Goal: Task Accomplishment & Management: Manage account settings

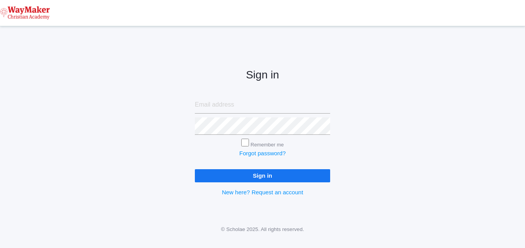
type input "[EMAIL_ADDRESS][DOMAIN_NAME]"
click at [258, 175] on input "Sign in" at bounding box center [262, 175] width 135 height 13
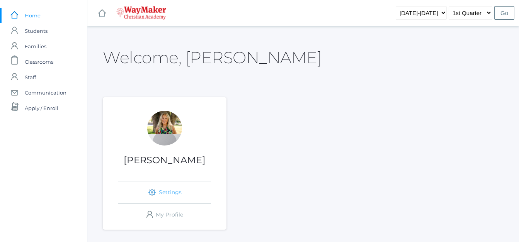
click at [168, 194] on link "icons/ui/navigation/settings Created with Sketch. Settings" at bounding box center [164, 193] width 93 height 22
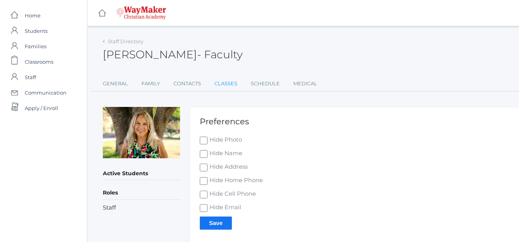
click at [229, 83] on link "Classes" at bounding box center [225, 83] width 23 height 15
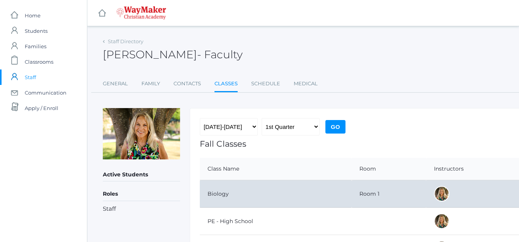
click at [239, 191] on td "Biology" at bounding box center [276, 193] width 152 height 27
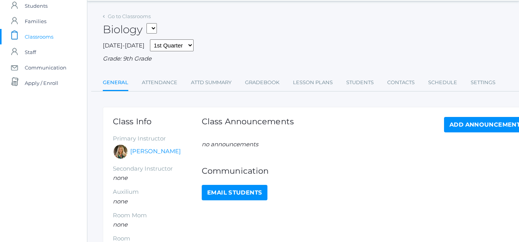
scroll to position [39, 0]
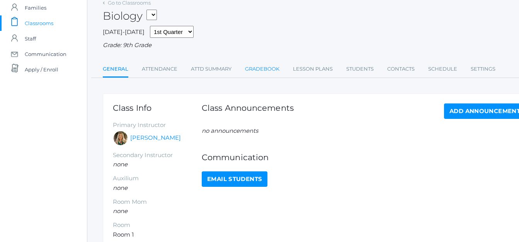
click at [269, 70] on link "Gradebook" at bounding box center [262, 68] width 34 height 15
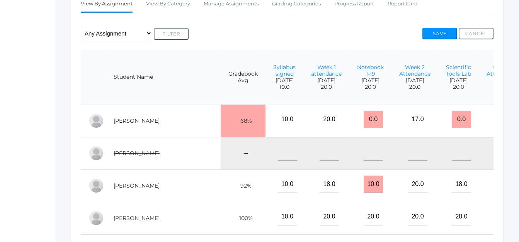
scroll to position [139, 32]
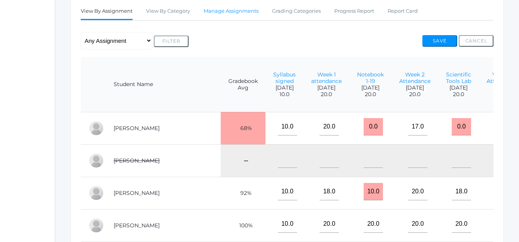
click at [231, 11] on link "Manage Assignments" at bounding box center [231, 10] width 55 height 15
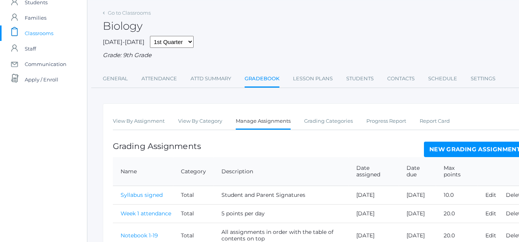
scroll to position [77, 0]
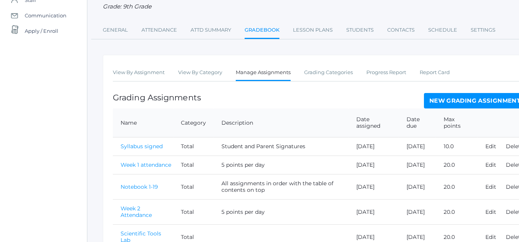
click at [478, 100] on link "New Grading Assignment" at bounding box center [475, 100] width 102 height 15
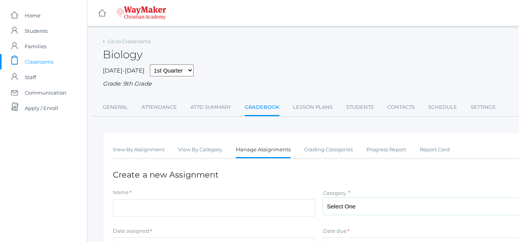
click at [349, 206] on select "Select One Total" at bounding box center [424, 206] width 203 height 17
select select "1094"
click at [323, 199] on select "Select One Total" at bounding box center [424, 206] width 203 height 17
click at [139, 198] on div "Name *" at bounding box center [214, 194] width 203 height 10
click at [137, 200] on input "Name" at bounding box center [214, 207] width 203 height 17
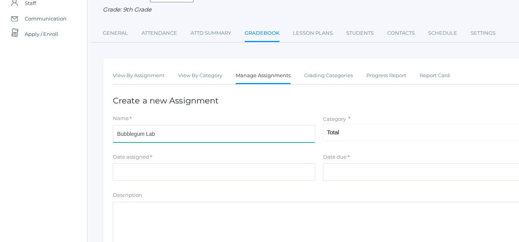
scroll to position [77, 0]
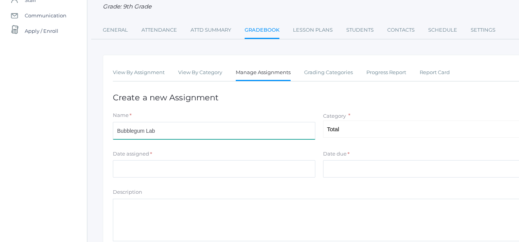
type input "Bubblegum Lab"
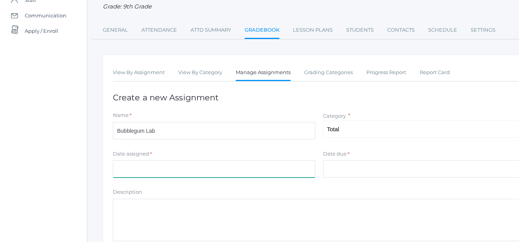
click at [154, 168] on input "Date assigned" at bounding box center [214, 168] width 203 height 17
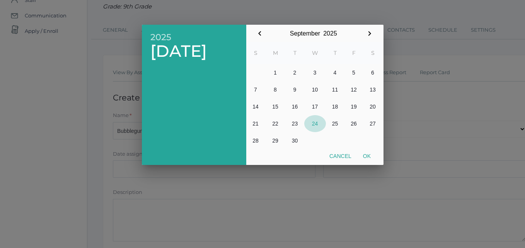
click at [315, 124] on button "24" at bounding box center [315, 123] width 22 height 17
click at [366, 155] on button "Ok" at bounding box center [366, 156] width 19 height 14
type input "2025-09-24"
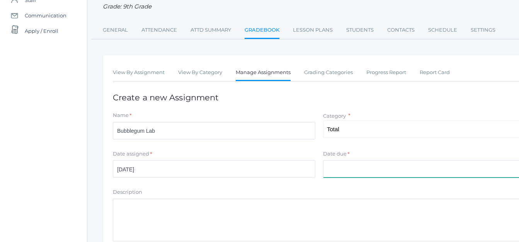
click at [345, 166] on input "Date due" at bounding box center [424, 168] width 203 height 17
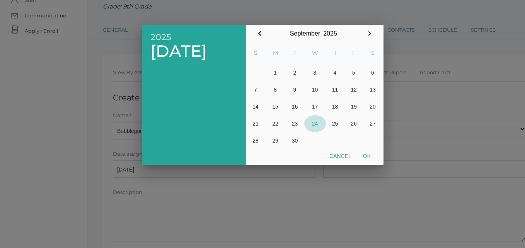
click at [314, 123] on button "24" at bounding box center [315, 123] width 22 height 17
click at [373, 156] on button "Ok" at bounding box center [366, 156] width 19 height 14
type input "2025-09-24"
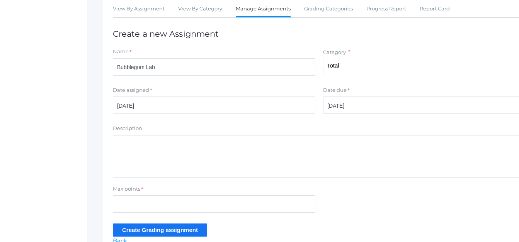
scroll to position [155, 0]
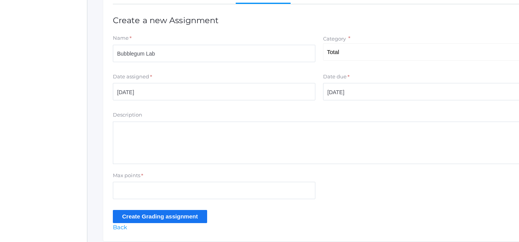
drag, startPoint x: 153, startPoint y: 132, endPoint x: 140, endPoint y: 133, distance: 13.2
click at [151, 132] on textarea "Description" at bounding box center [319, 143] width 413 height 43
click at [273, 132] on textarea "How much sugar is dissolved in 4 minutes of chewing" at bounding box center [319, 143] width 413 height 43
type textarea "How much sugar is dissolved in 4 minutes of chewing bubble gum."
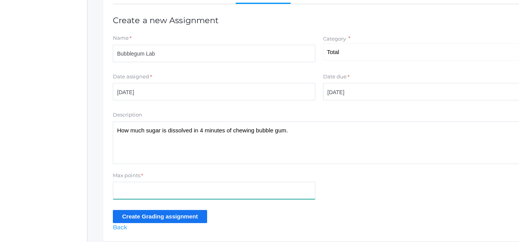
click at [129, 199] on input "Max points" at bounding box center [214, 190] width 203 height 17
type input "20"
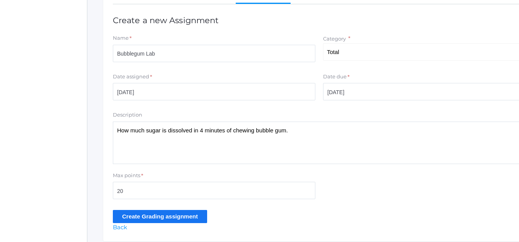
click at [156, 217] on input "Create Grading assignment" at bounding box center [160, 216] width 94 height 13
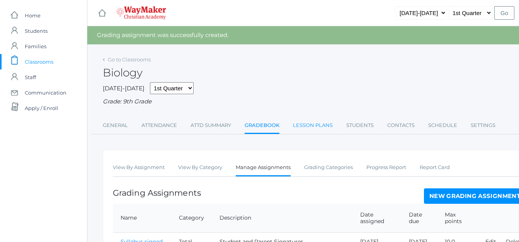
click at [321, 128] on link "Lesson Plans" at bounding box center [313, 125] width 40 height 15
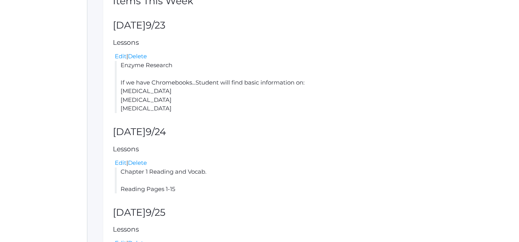
scroll to position [193, 0]
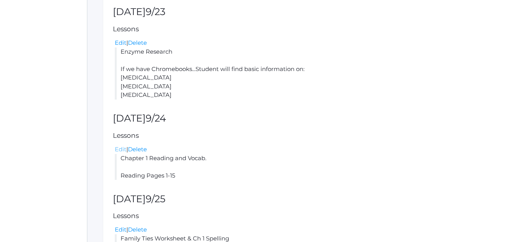
click at [122, 150] on link "Edit" at bounding box center [121, 149] width 12 height 7
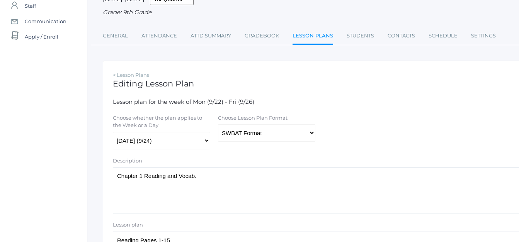
scroll to position [116, 0]
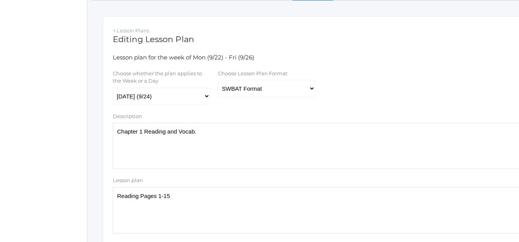
click at [213, 136] on textarea "Chapter 1 Reading and Vocab." at bounding box center [319, 146] width 413 height 46
type textarea "C"
drag, startPoint x: 178, startPoint y: 144, endPoint x: 153, endPoint y: 134, distance: 26.3
click at [153, 134] on textarea "Chapter 1 Reading and Vocab." at bounding box center [319, 146] width 413 height 46
click at [211, 143] on textarea "Chapter 1 Reading and Vocab." at bounding box center [319, 146] width 413 height 46
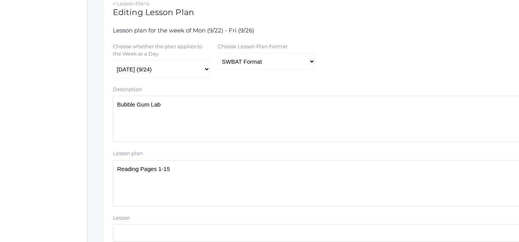
scroll to position [155, 0]
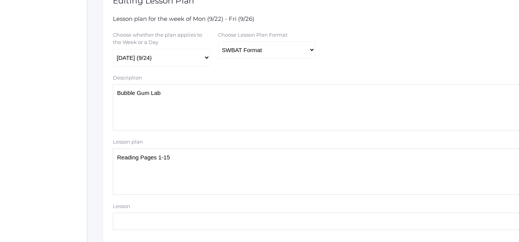
type textarea "Bubble Gum Lab"
drag, startPoint x: 177, startPoint y: 158, endPoint x: 88, endPoint y: 149, distance: 89.4
drag, startPoint x: 176, startPoint y: 167, endPoint x: 226, endPoint y: 191, distance: 55.0
click at [226, 191] on textarea "Reading Pages 1-15" at bounding box center [319, 172] width 413 height 46
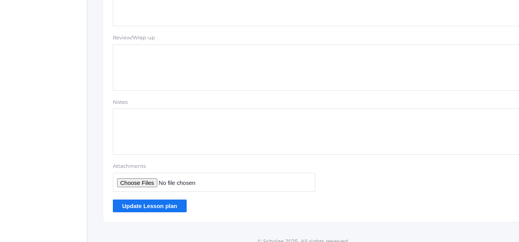
scroll to position [722, 0]
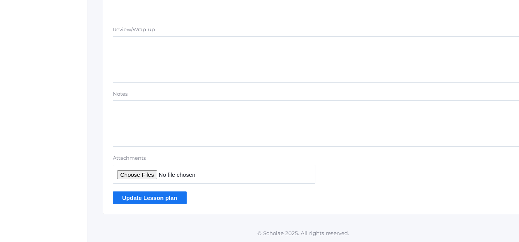
click at [133, 177] on input "Attachments" at bounding box center [214, 174] width 203 height 19
type input "C:\fakepath\Buble gum Lab.doc"
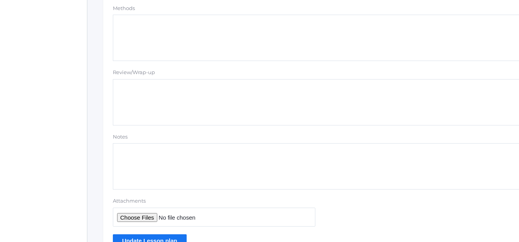
scroll to position [683, 0]
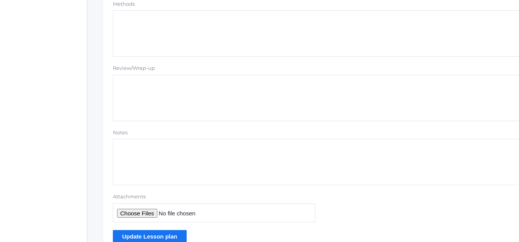
click at [159, 236] on input "Update Lesson plan" at bounding box center [150, 236] width 74 height 13
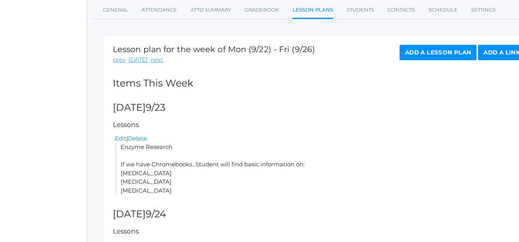
scroll to position [116, 0]
click at [119, 138] on link "Edit" at bounding box center [121, 137] width 12 height 7
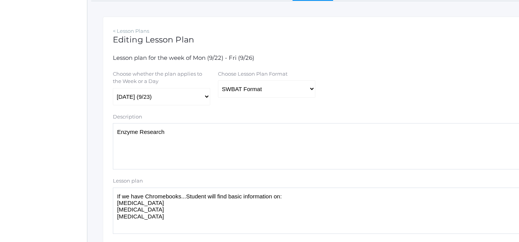
scroll to position [116, 0]
drag, startPoint x: 168, startPoint y: 133, endPoint x: 76, endPoint y: 125, distance: 92.8
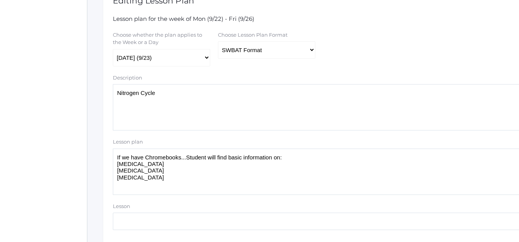
type textarea "Nitrogen Cycle"
drag, startPoint x: 169, startPoint y: 180, endPoint x: 75, endPoint y: 150, distance: 98.3
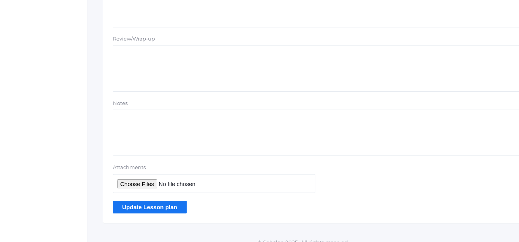
scroll to position [723, 0]
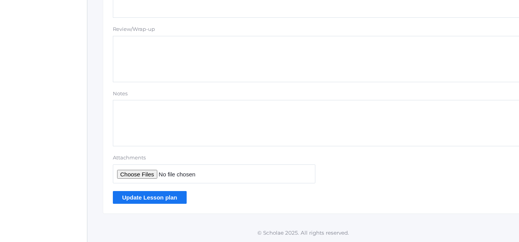
type textarea "Review Ch 1 vocab. Take spelling test diagram Nitrogen Cycle Notebook #1-19 Due"
click at [155, 196] on input "Update Lesson plan" at bounding box center [150, 197] width 74 height 13
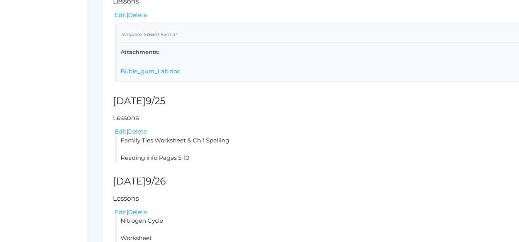
scroll to position [348, 0]
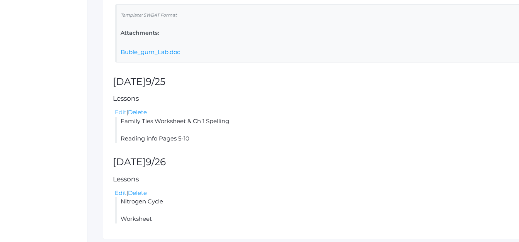
click at [120, 112] on link "Edit" at bounding box center [121, 112] width 12 height 7
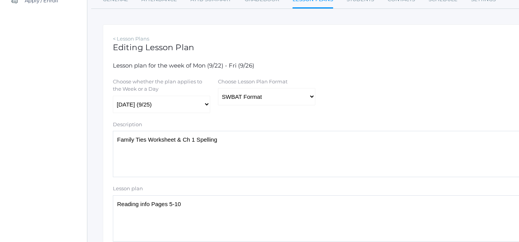
scroll to position [116, 0]
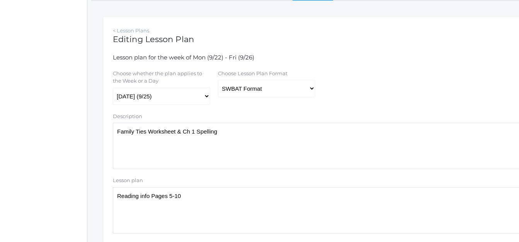
drag, startPoint x: 218, startPoint y: 135, endPoint x: 96, endPoint y: 124, distance: 123.0
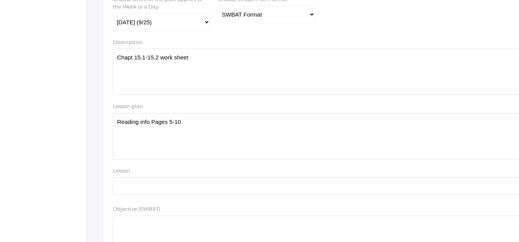
scroll to position [193, 0]
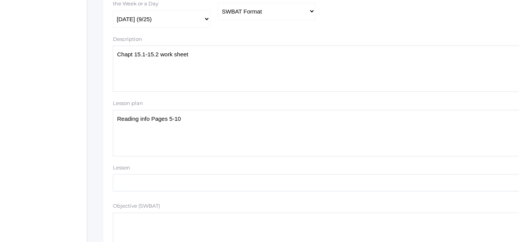
type textarea "Chapt 15.1-15.2 work sheet"
click at [249, 195] on div "Lesson" at bounding box center [319, 179] width 420 height 31
click at [226, 134] on textarea "Reading info Pages 5-10" at bounding box center [319, 133] width 413 height 46
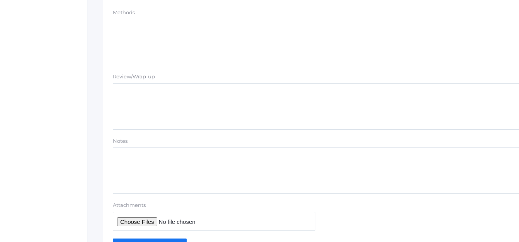
scroll to position [696, 0]
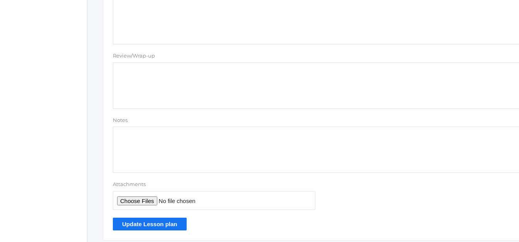
type textarea "Reading info Pages 279-284"
click at [149, 226] on input "Update Lesson plan" at bounding box center [150, 224] width 74 height 13
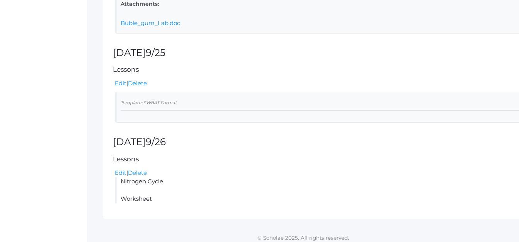
scroll to position [383, 0]
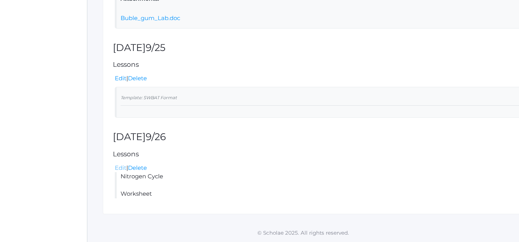
click at [121, 167] on link "Edit" at bounding box center [121, 167] width 12 height 7
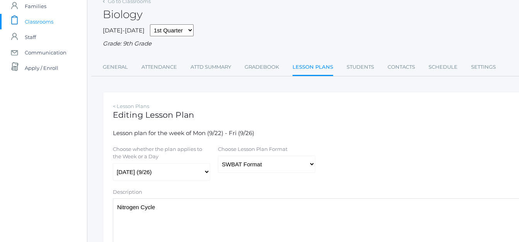
scroll to position [77, 0]
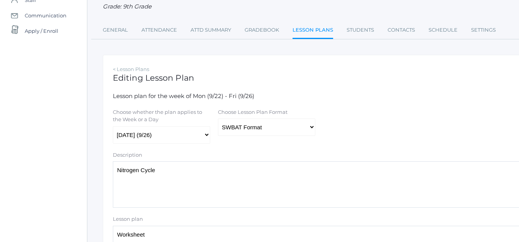
drag, startPoint x: 172, startPoint y: 169, endPoint x: 98, endPoint y: 167, distance: 73.8
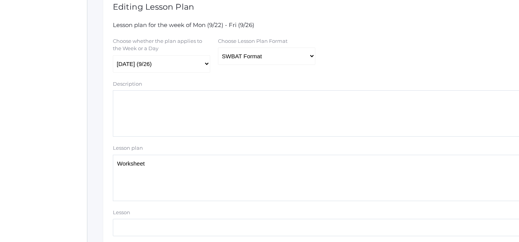
scroll to position [155, 0]
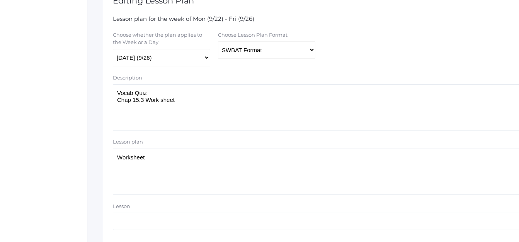
type textarea "Vocab Quiz Chap 15.3 Work sheet"
click at [157, 158] on textarea "Worksheet" at bounding box center [319, 172] width 413 height 46
drag, startPoint x: 197, startPoint y: 155, endPoint x: 201, endPoint y: 161, distance: 6.6
click at [197, 156] on textarea "Worksheet" at bounding box center [319, 172] width 413 height 46
type textarea "Worksheet reading pages 285-291"
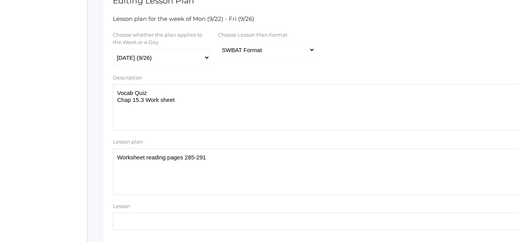
click at [184, 102] on textarea "Nitrogen Cycle" at bounding box center [319, 107] width 413 height 46
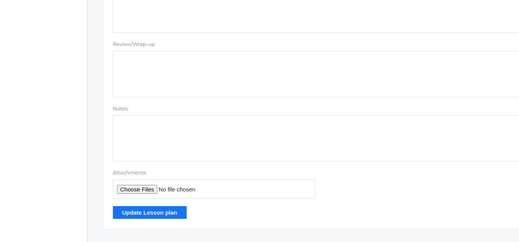
scroll to position [723, 0]
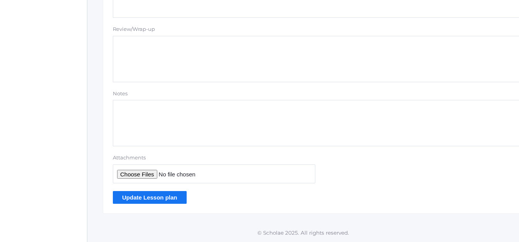
type textarea "Vocab Quiz Chap 15.3 Work sheet Chap 15.4 Work sheet"
click at [127, 197] on input "Update Lesson plan" at bounding box center [150, 197] width 74 height 13
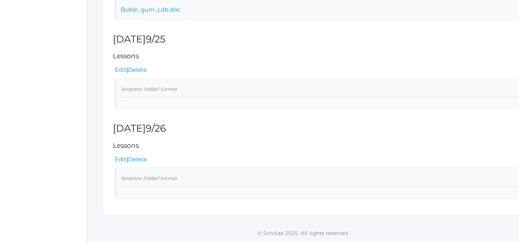
scroll to position [392, 0]
click at [121, 67] on link "Edit" at bounding box center [121, 69] width 12 height 7
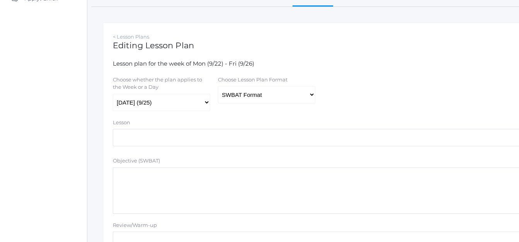
scroll to position [116, 0]
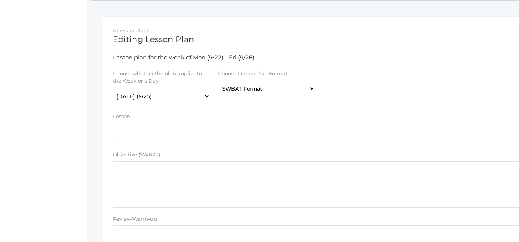
click at [141, 131] on input "text" at bounding box center [319, 131] width 413 height 17
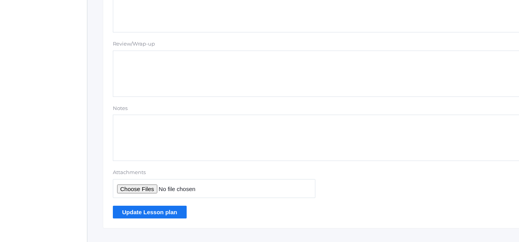
scroll to position [580, 0]
type input "Chapt 15.1 - 15.2 Work sheet"
click at [153, 213] on input "Update Lesson plan" at bounding box center [150, 211] width 74 height 13
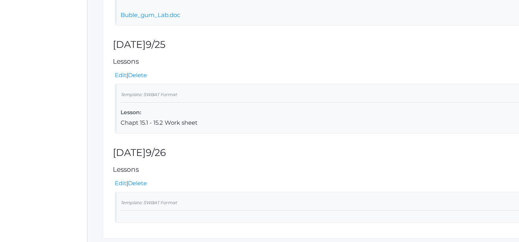
scroll to position [410, 0]
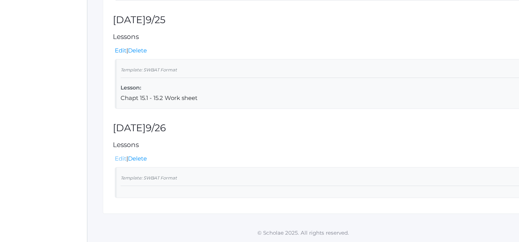
click at [118, 159] on link "Edit" at bounding box center [121, 158] width 12 height 7
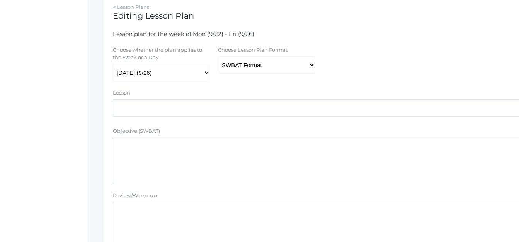
scroll to position [155, 0]
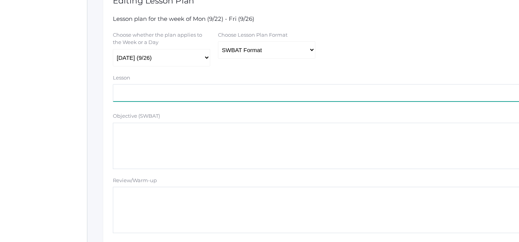
click at [140, 99] on input "text" at bounding box center [319, 92] width 413 height 17
click at [142, 94] on input "Chapt 15.1 - 15.2 Work sheet" at bounding box center [319, 92] width 413 height 17
click at [158, 95] on input "Chapt 15.3 - 15.2 Work sheet" at bounding box center [319, 92] width 413 height 17
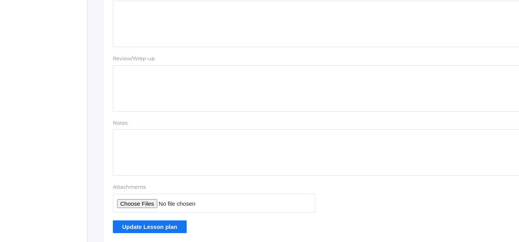
scroll to position [580, 0]
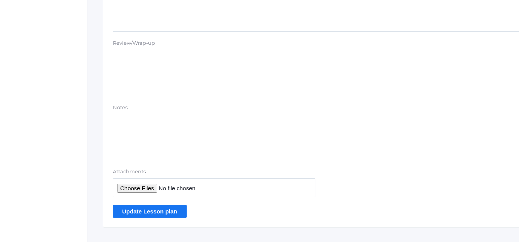
type input "Chapt 15.3 - 15.4 Work sheet"
click at [161, 216] on input "Update Lesson plan" at bounding box center [150, 211] width 74 height 13
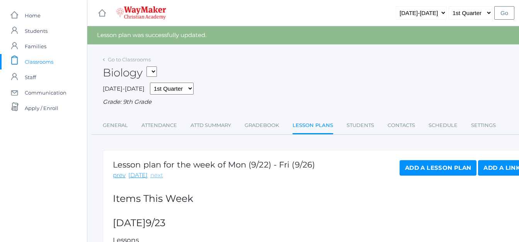
click at [152, 176] on link "next" at bounding box center [156, 175] width 13 height 9
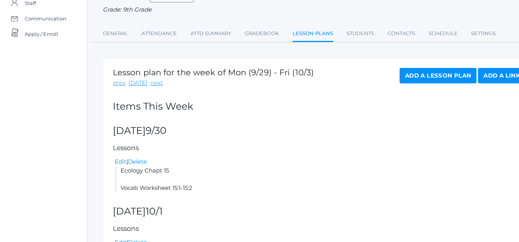
scroll to position [77, 0]
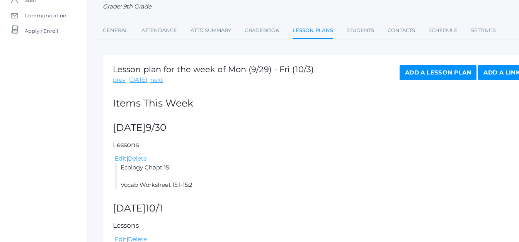
drag, startPoint x: 201, startPoint y: 185, endPoint x: 148, endPoint y: 177, distance: 53.1
click at [148, 177] on li "Ecology Chapt 15 Vocab Worksheet 15:1-15:2" at bounding box center [320, 176] width 411 height 26
drag, startPoint x: 148, startPoint y: 177, endPoint x: 118, endPoint y: 159, distance: 35.4
click at [118, 159] on link "Edit" at bounding box center [121, 158] width 12 height 7
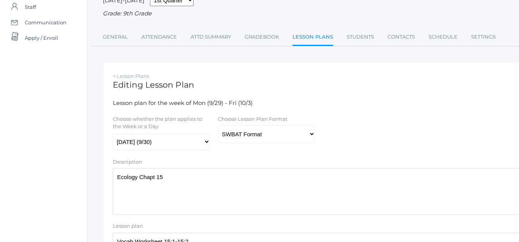
scroll to position [77, 0]
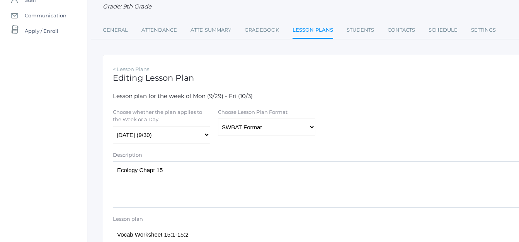
drag, startPoint x: 172, startPoint y: 174, endPoint x: 111, endPoint y: 162, distance: 62.3
click at [111, 162] on div "Description Ecology Chapt 15" at bounding box center [319, 179] width 420 height 57
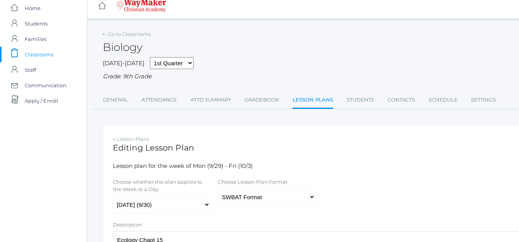
scroll to position [0, 0]
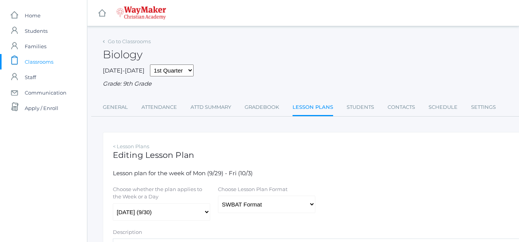
click at [167, 174] on span "Lesson plan for the week of Mon (9/29) - Fri (10/3)" at bounding box center [183, 173] width 140 height 7
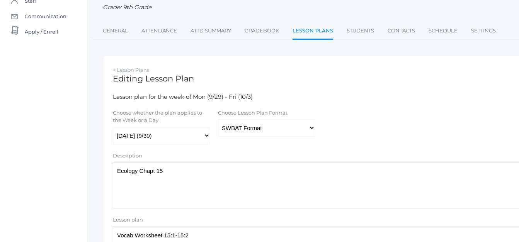
scroll to position [77, 0]
click at [144, 153] on div "Description" at bounding box center [319, 156] width 413 height 10
click at [186, 177] on textarea "Ecology Chapt 15" at bounding box center [319, 185] width 413 height 46
type textarea "E"
click at [155, 171] on textarea "Ecology Chapt 15" at bounding box center [319, 185] width 413 height 46
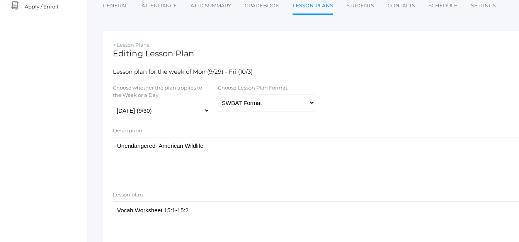
scroll to position [155, 0]
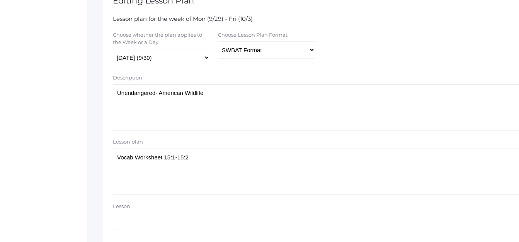
type textarea "Unendangered- American Wildlife"
drag, startPoint x: 196, startPoint y: 161, endPoint x: 85, endPoint y: 138, distance: 113.7
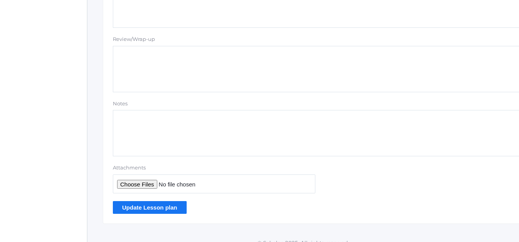
scroll to position [723, 0]
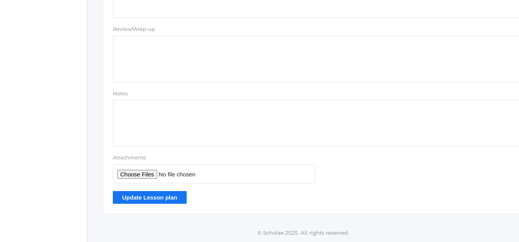
click at [146, 196] on input "Update Lesson plan" at bounding box center [150, 197] width 74 height 13
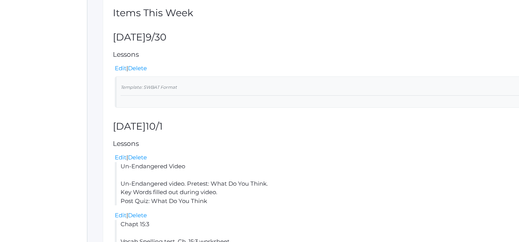
scroll to position [193, 0]
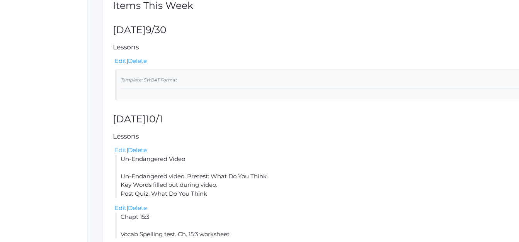
click at [119, 150] on link "Edit" at bounding box center [121, 149] width 12 height 7
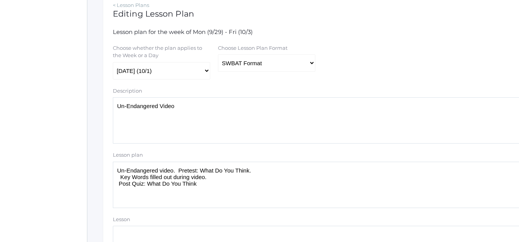
scroll to position [155, 0]
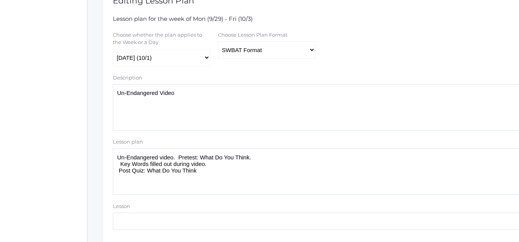
drag, startPoint x: 201, startPoint y: 172, endPoint x: 116, endPoint y: 161, distance: 86.4
click at [114, 159] on textarea "Un-Endangered video. Pretest: What Do You Think. Key Words filled out during vi…" at bounding box center [319, 172] width 413 height 46
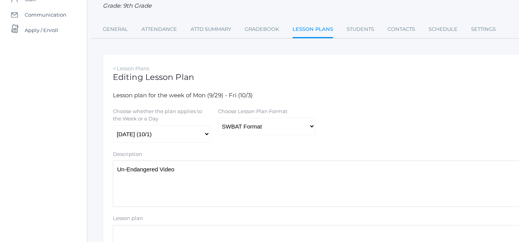
scroll to position [77, 0]
click at [114, 69] on link "< Lesson Plans" at bounding box center [131, 69] width 36 height 6
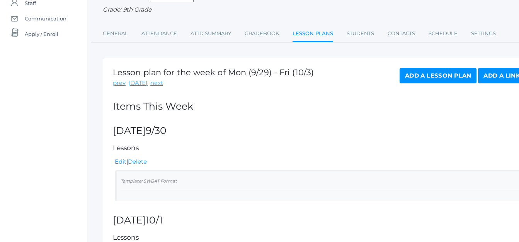
scroll to position [77, 0]
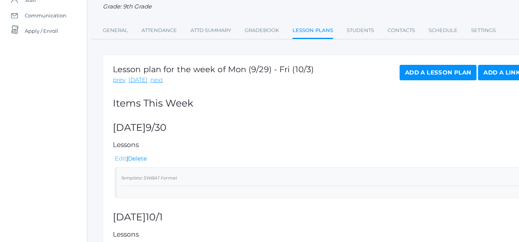
click at [119, 160] on link "Edit" at bounding box center [121, 158] width 12 height 7
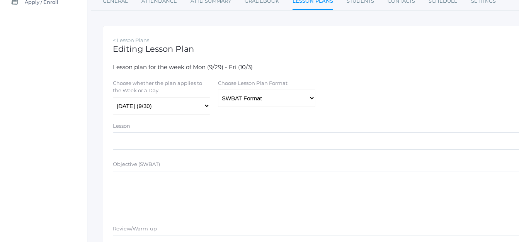
scroll to position [155, 0]
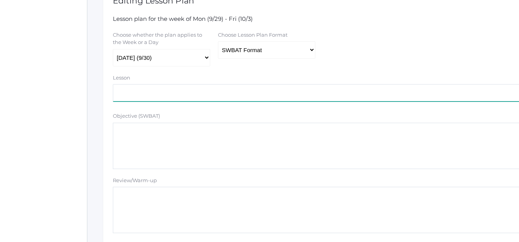
click at [135, 90] on input "text" at bounding box center [319, 92] width 413 height 17
type input "Un endangered"
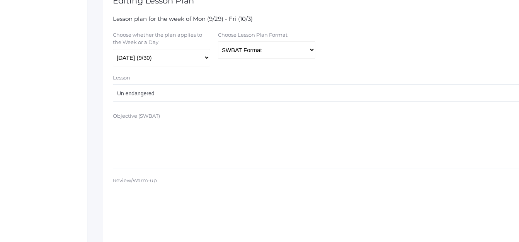
paste textarea "Un-Endangered video. Pretest: What Do You Think. Key Words filled out during vi…"
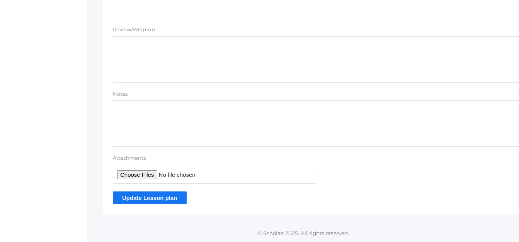
scroll to position [595, 0]
type textarea "Un-Endangered video. Pretest: What Do You Think. Key Words filled out during vi…"
click at [135, 197] on input "Update Lesson plan" at bounding box center [150, 197] width 74 height 13
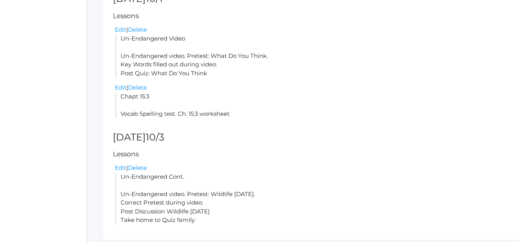
scroll to position [386, 0]
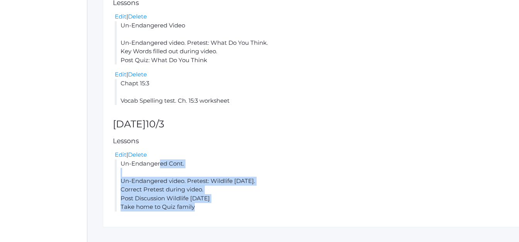
drag, startPoint x: 204, startPoint y: 208, endPoint x: 109, endPoint y: 164, distance: 105.1
drag, startPoint x: 109, startPoint y: 164, endPoint x: 134, endPoint y: 164, distance: 25.9
copy li "Un-Endangered Cont. Un-Endangered video. Pretest: Wildlife [DATE]. Correct Pret…"
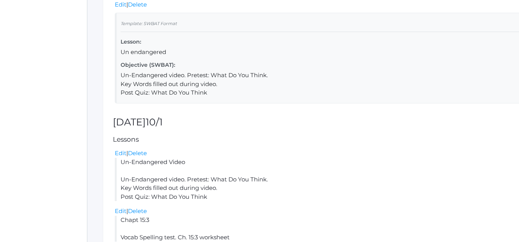
scroll to position [232, 0]
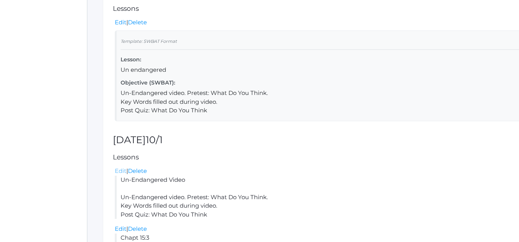
click at [124, 172] on link "Edit" at bounding box center [121, 170] width 12 height 7
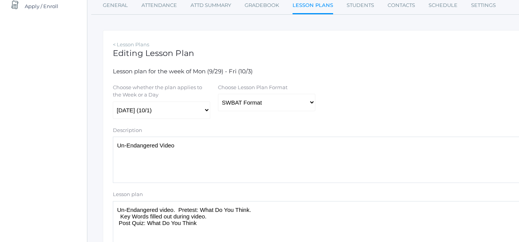
scroll to position [116, 0]
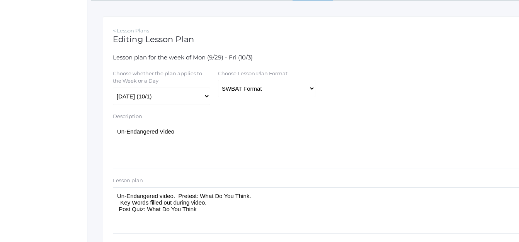
click at [180, 133] on textarea "Un-Endangered Video" at bounding box center [319, 146] width 413 height 46
type textarea "Un-Endangered"
drag, startPoint x: 201, startPoint y: 211, endPoint x: 116, endPoint y: 199, distance: 85.6
click at [116, 199] on textarea "Un-Endangered video. Pretest: What Do You Think. Key Words filled out during vi…" at bounding box center [319, 210] width 413 height 46
paste textarea "Cont. Un-Endangered video. Pretest: Wildlife [DATE]. Correct Pretest during vid…"
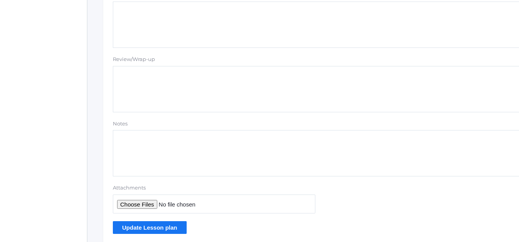
scroll to position [696, 0]
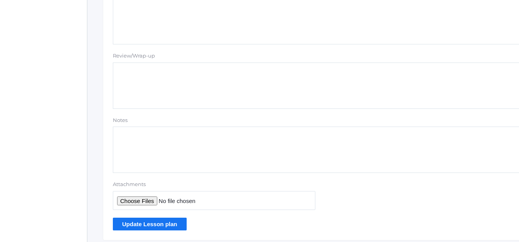
type textarea "Un-Endangered Cont. Un-Endangered video. Pretest: Wildlife [DATE]. Correct Pret…"
click at [148, 225] on input "Update Lesson plan" at bounding box center [150, 224] width 74 height 13
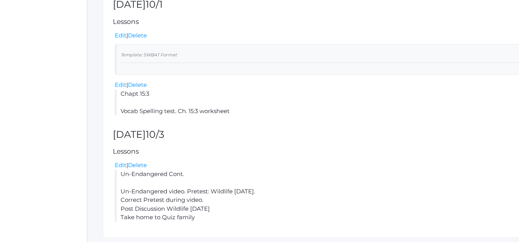
scroll to position [392, 0]
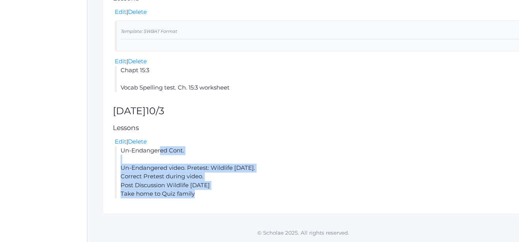
drag, startPoint x: 202, startPoint y: 194, endPoint x: 122, endPoint y: 153, distance: 89.5
click at [122, 153] on li "Un-Endangered Cont. Un-Endangered video. Pretest: Wildlife [DATE]. Correct Pret…" at bounding box center [320, 172] width 411 height 52
copy li "Un-Endangered Cont. Un-Endangered video. Pretest: Wildlife [DATE]. Correct Pret…"
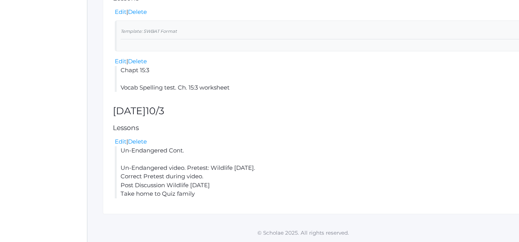
click at [123, 59] on link "Edit" at bounding box center [121, 61] width 12 height 7
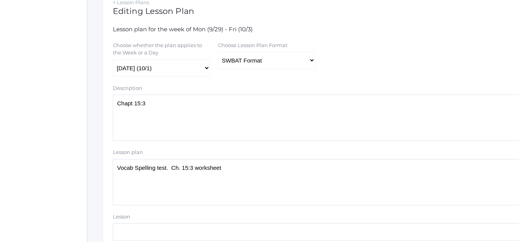
scroll to position [155, 0]
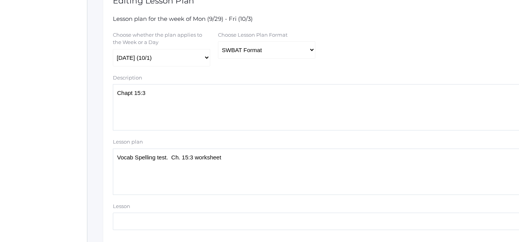
drag, startPoint x: 151, startPoint y: 94, endPoint x: 154, endPoint y: 91, distance: 4.7
click at [153, 92] on textarea "Chapt 15:3" at bounding box center [319, 107] width 413 height 46
type textarea "C"
type textarea "Unendangered"
drag, startPoint x: 227, startPoint y: 159, endPoint x: 98, endPoint y: 152, distance: 129.2
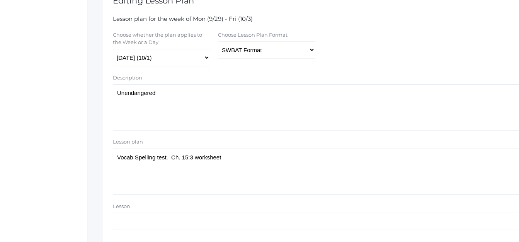
paste textarea "Un-Endangered Cont. Un-Endangered video. Pretest: Wildlife [DATE]. Correct Pret…"
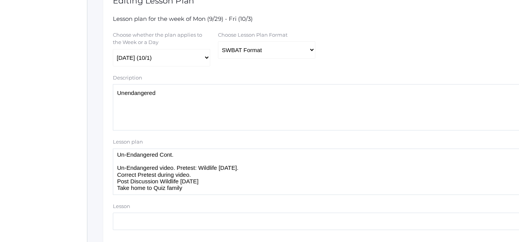
scroll to position [3, 0]
type textarea "Un-Endangered Cont. Un-Endangered video. Pretest: Wildlife [DATE]. Correct Pret…"
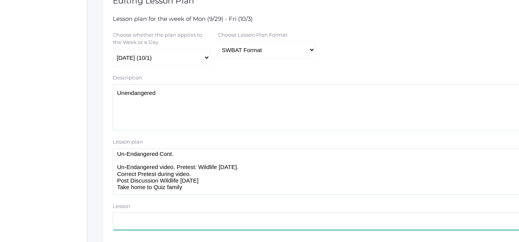
drag, startPoint x: 267, startPoint y: 226, endPoint x: 269, endPoint y: 222, distance: 4.9
click at [269, 225] on input "text" at bounding box center [319, 221] width 413 height 17
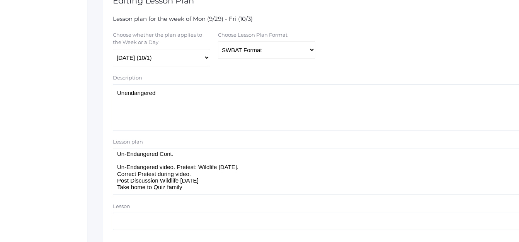
click at [276, 102] on textarea "Chapt 15:3" at bounding box center [319, 107] width 413 height 46
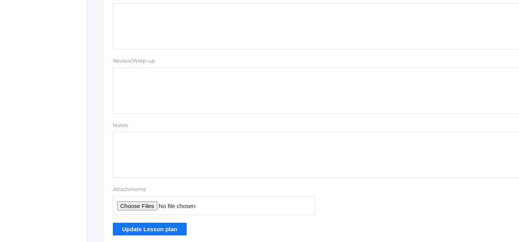
scroll to position [696, 0]
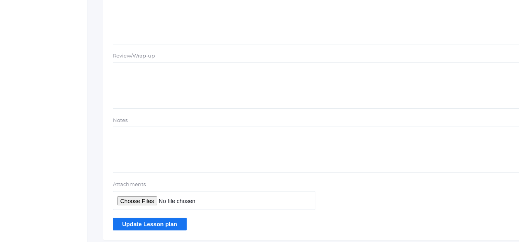
click at [141, 225] on input "Update Lesson plan" at bounding box center [150, 224] width 74 height 13
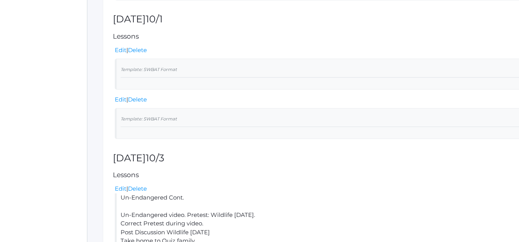
scroll to position [386, 0]
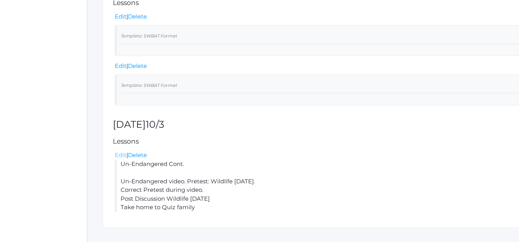
click at [121, 156] on link "Edit" at bounding box center [121, 154] width 12 height 7
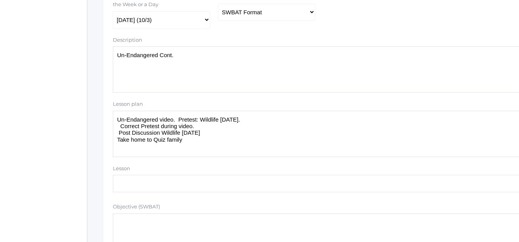
scroll to position [193, 0]
drag, startPoint x: 186, startPoint y: 142, endPoint x: 123, endPoint y: 121, distance: 66.4
click at [117, 117] on textarea "Un-Endangered video. Pretest: Wildlife Today. Correct Pretest during video. Pos…" at bounding box center [319, 133] width 413 height 46
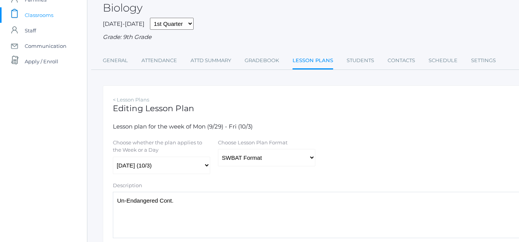
scroll to position [0, 0]
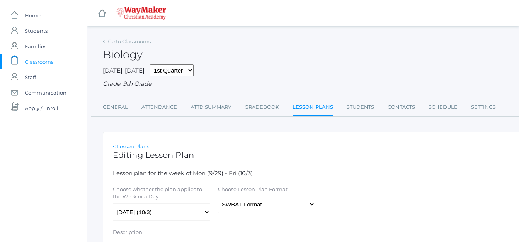
click at [127, 146] on link "< Lesson Plans" at bounding box center [131, 146] width 36 height 6
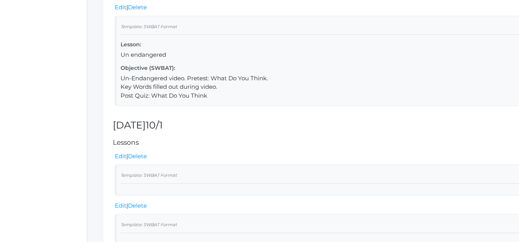
scroll to position [232, 0]
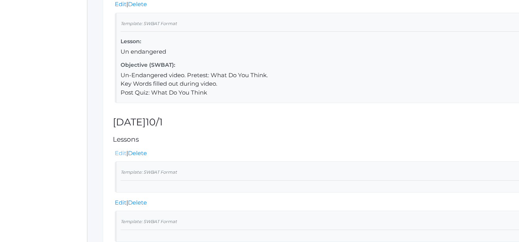
click at [119, 153] on link "Edit" at bounding box center [121, 153] width 12 height 7
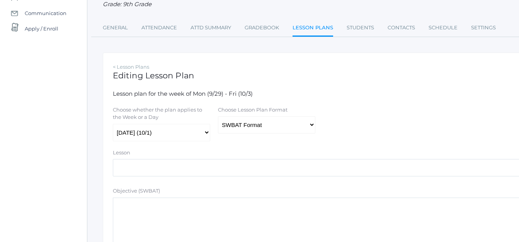
scroll to position [116, 0]
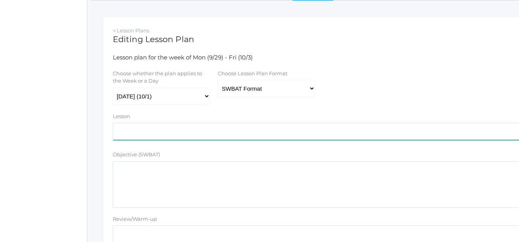
click at [155, 134] on input "text" at bounding box center [319, 131] width 413 height 17
type input "Unendangered cont."
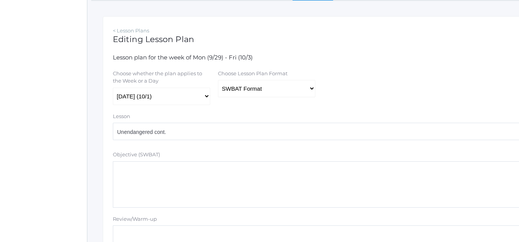
paste textarea "Un-Endangered video. Pretest: Wildlife Today. Correct Pretest during video. Pos…"
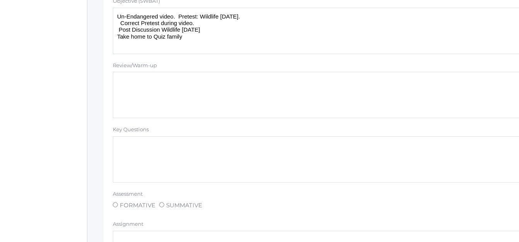
scroll to position [271, 0]
type textarea "Un-Endangered video. Pretest: Wildlife Today. Correct Pretest during video. Pos…"
click at [166, 161] on textarea at bounding box center [319, 159] width 413 height 46
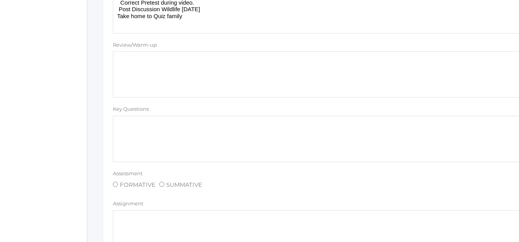
scroll to position [309, 0]
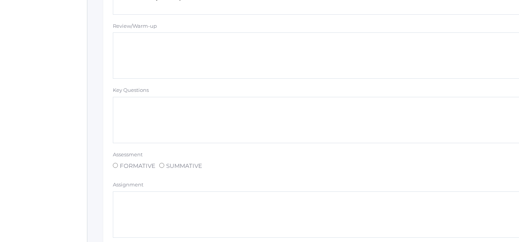
drag, startPoint x: 169, startPoint y: 208, endPoint x: 174, endPoint y: 211, distance: 5.2
click at [174, 211] on textarea at bounding box center [319, 215] width 413 height 46
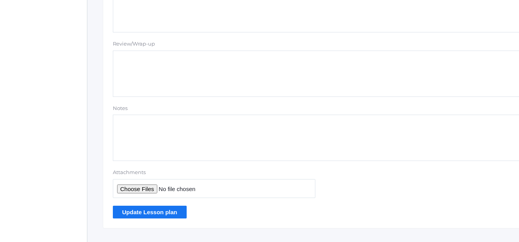
scroll to position [580, 0]
click at [148, 212] on input "Update Lesson plan" at bounding box center [150, 211] width 74 height 13
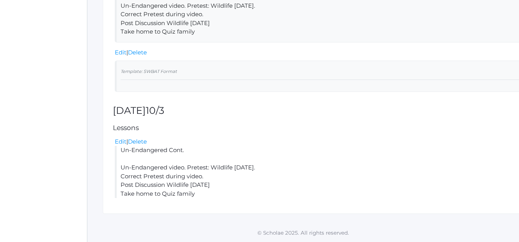
scroll to position [470, 0]
click at [139, 142] on link "Delete" at bounding box center [137, 141] width 19 height 7
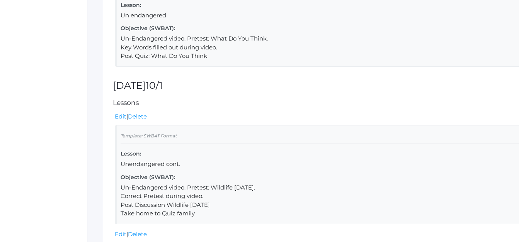
scroll to position [286, 0]
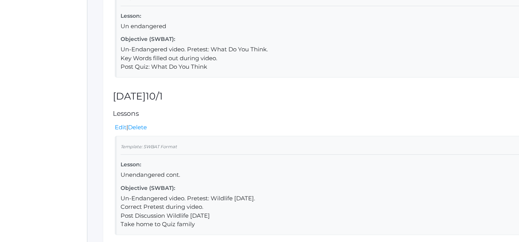
drag, startPoint x: 293, startPoint y: 176, endPoint x: 298, endPoint y: 185, distance: 9.7
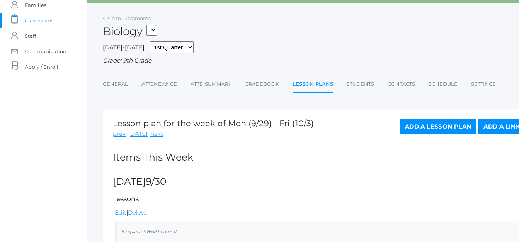
scroll to position [27, 0]
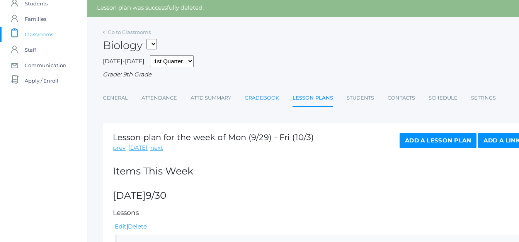
click at [266, 98] on link "Gradebook" at bounding box center [262, 97] width 34 height 15
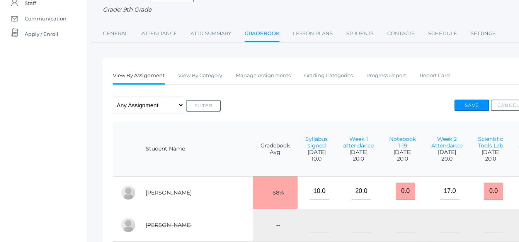
scroll to position [77, 0]
